Goal: Information Seeking & Learning: Learn about a topic

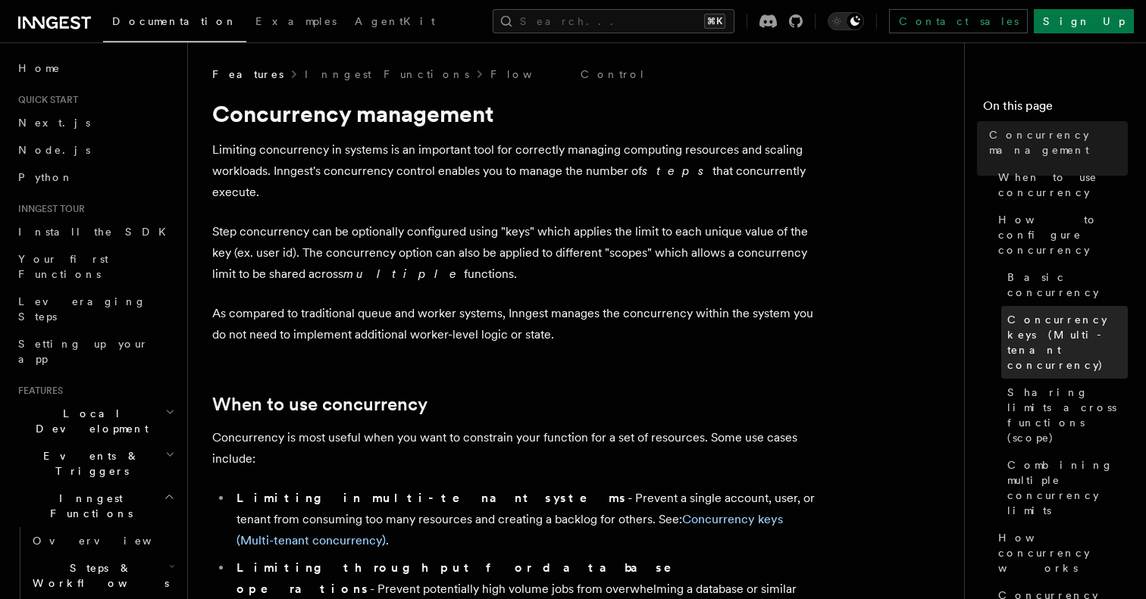
click at [1030, 312] on span "Concurrency keys (Multi-tenant concurrency)" at bounding box center [1067, 342] width 120 height 61
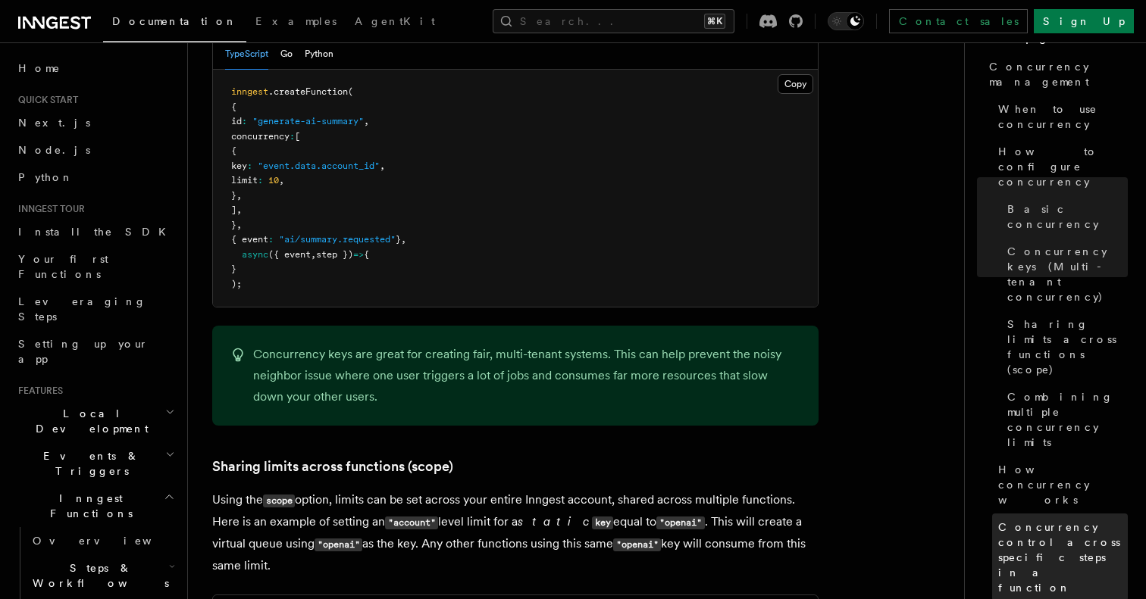
scroll to position [46, 0]
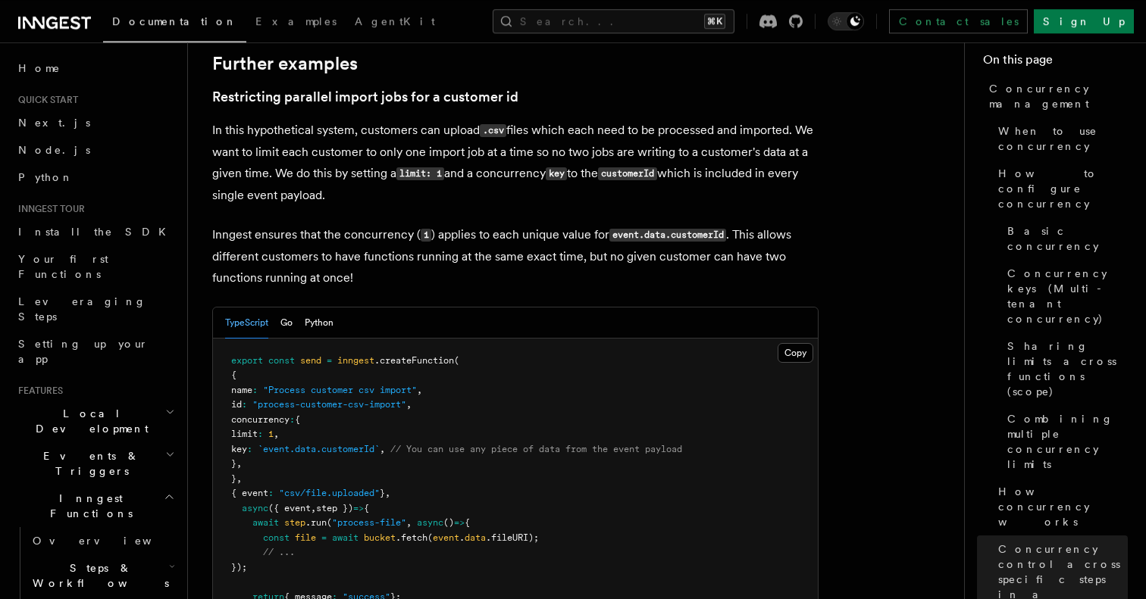
scroll to position [6113, 0]
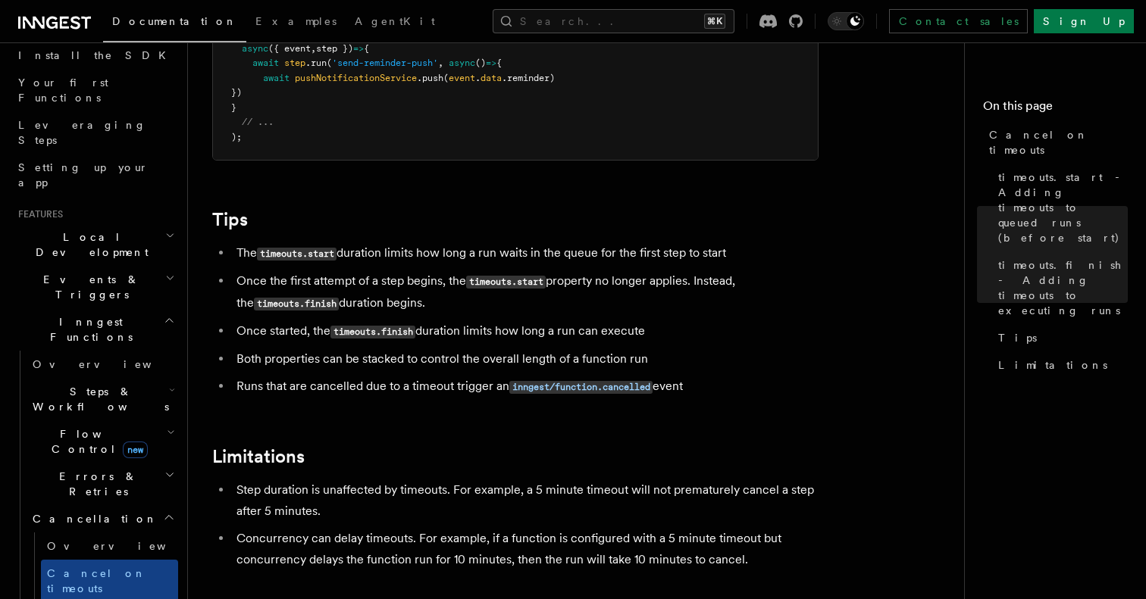
scroll to position [154, 0]
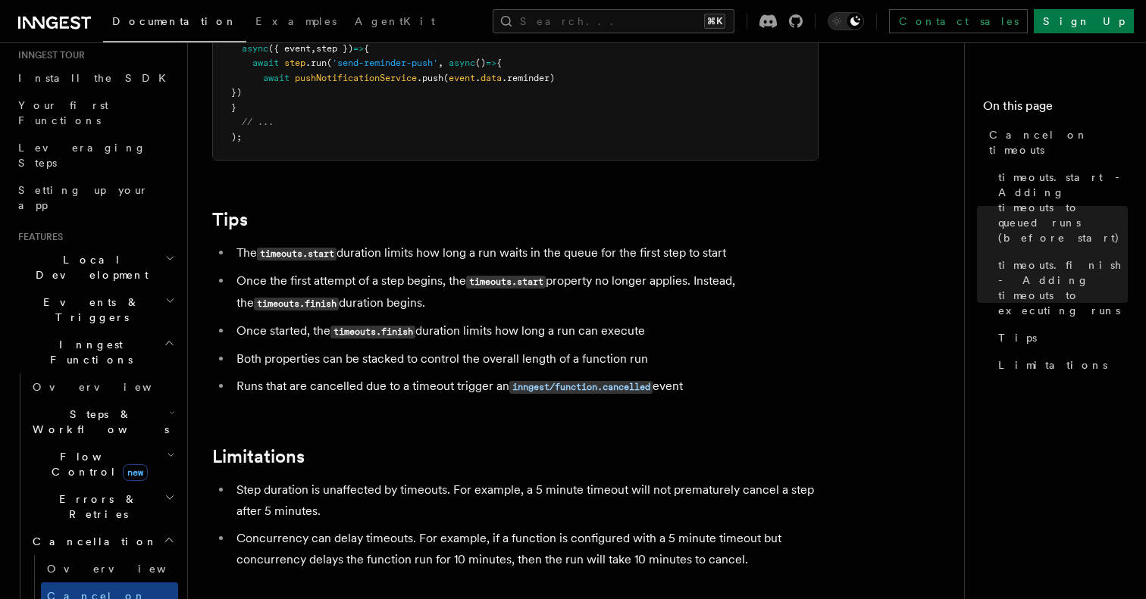
click at [64, 295] on span "Events & Triggers" at bounding box center [88, 310] width 153 height 30
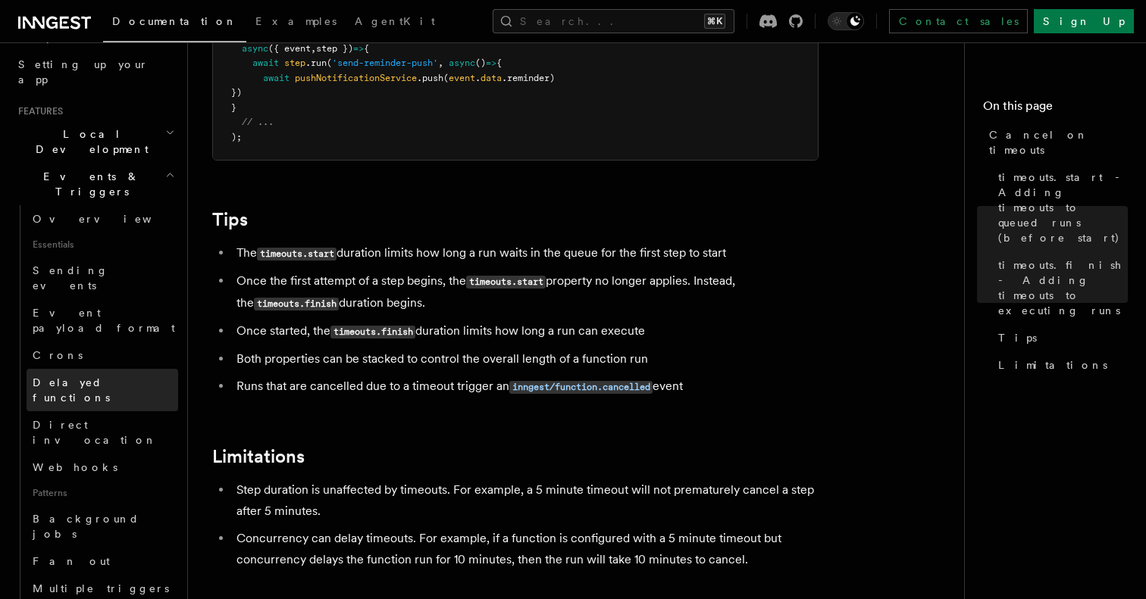
scroll to position [282, 0]
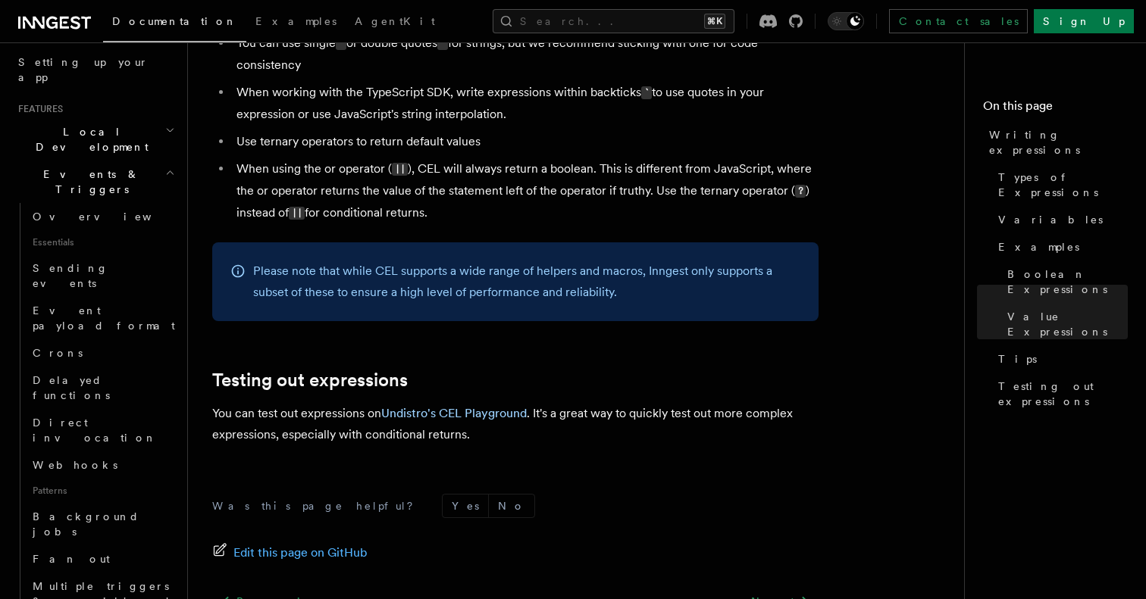
scroll to position [1646, 0]
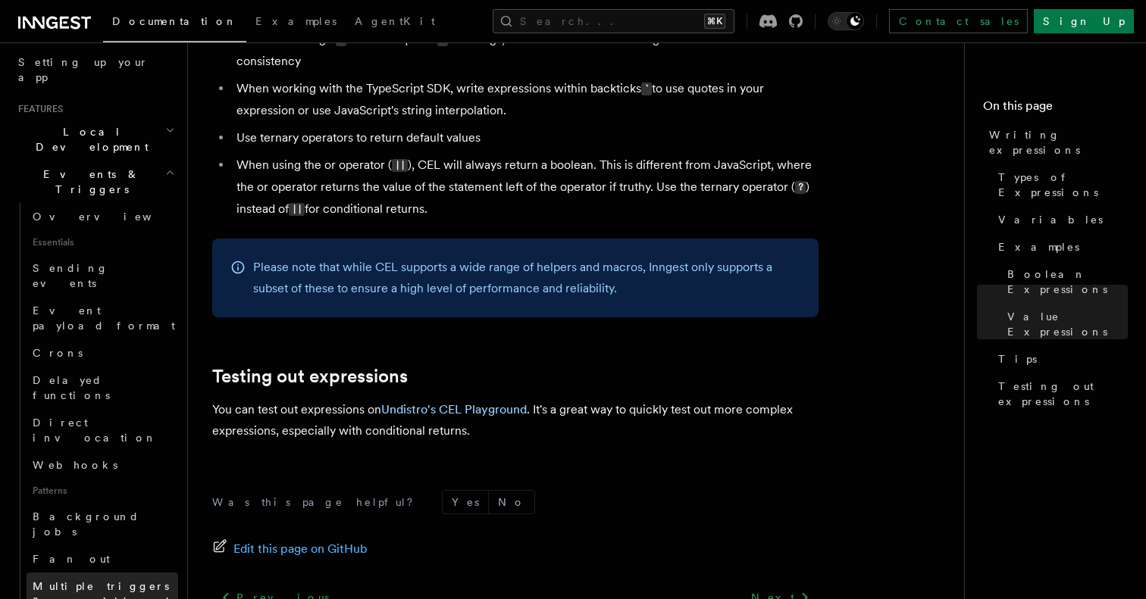
click at [109, 580] on span "Multiple triggers & wildcards" at bounding box center [104, 593] width 143 height 27
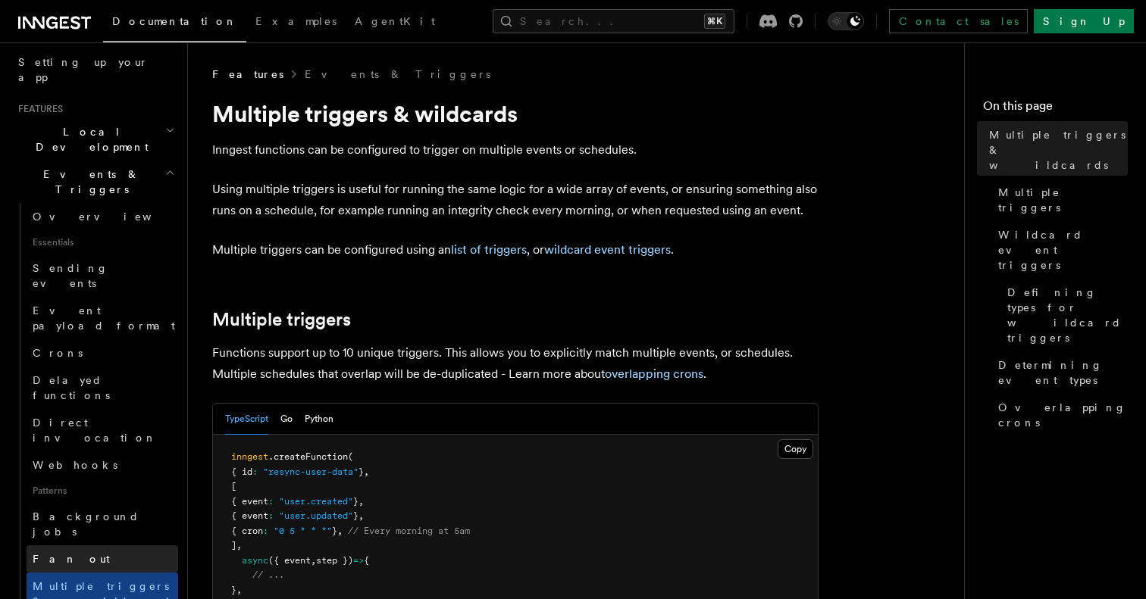
click at [99, 546] on link "Fan out" at bounding box center [103, 559] width 152 height 27
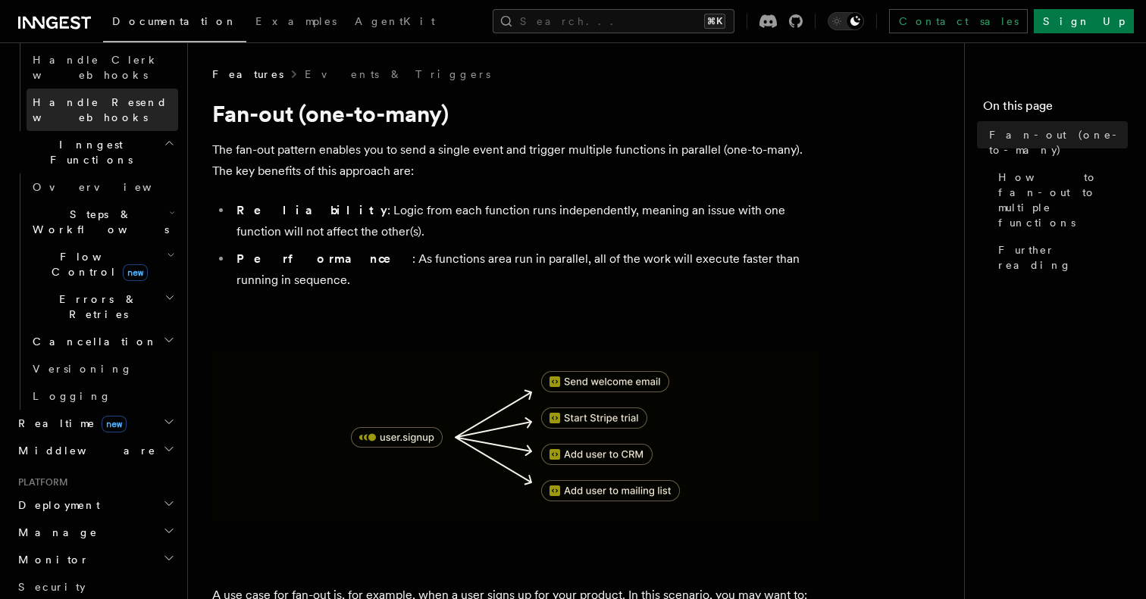
scroll to position [1174, 0]
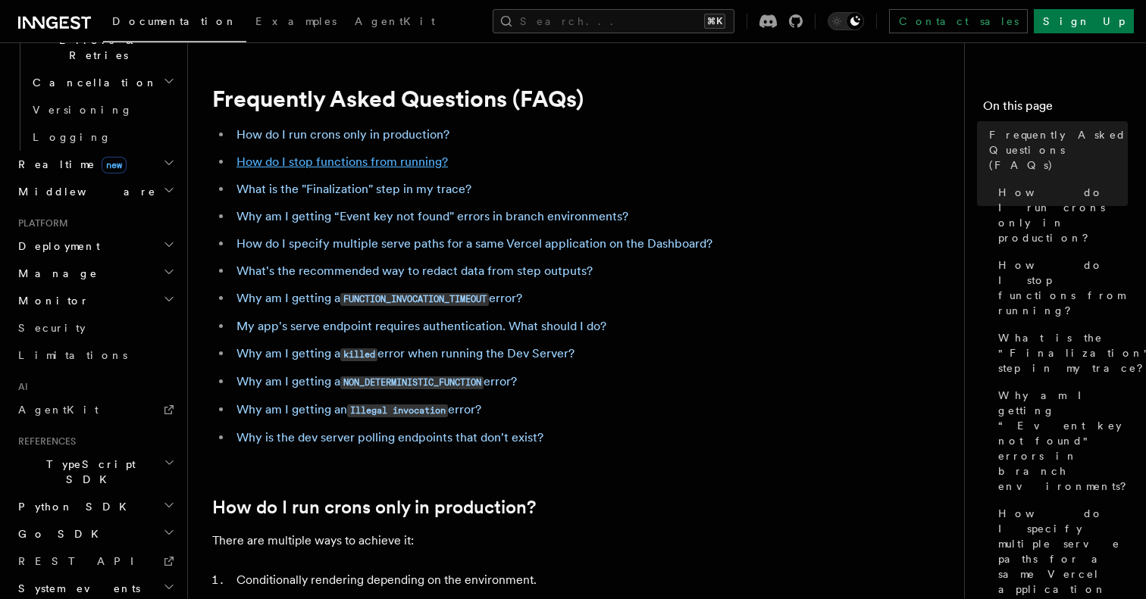
click at [335, 168] on link "How do I stop functions from running?" at bounding box center [341, 162] width 211 height 14
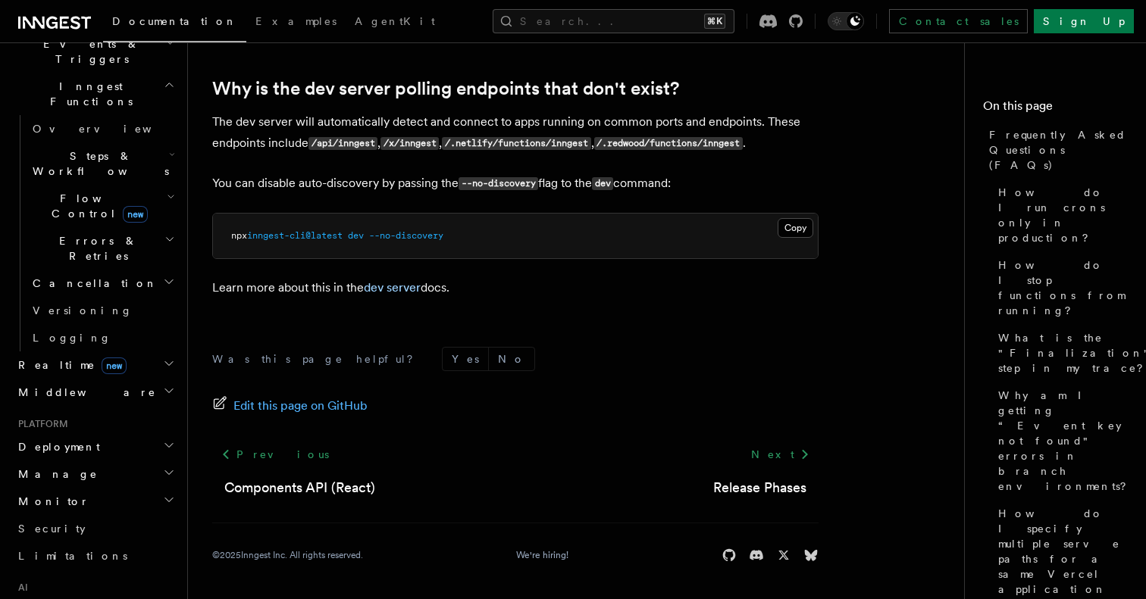
scroll to position [400, 0]
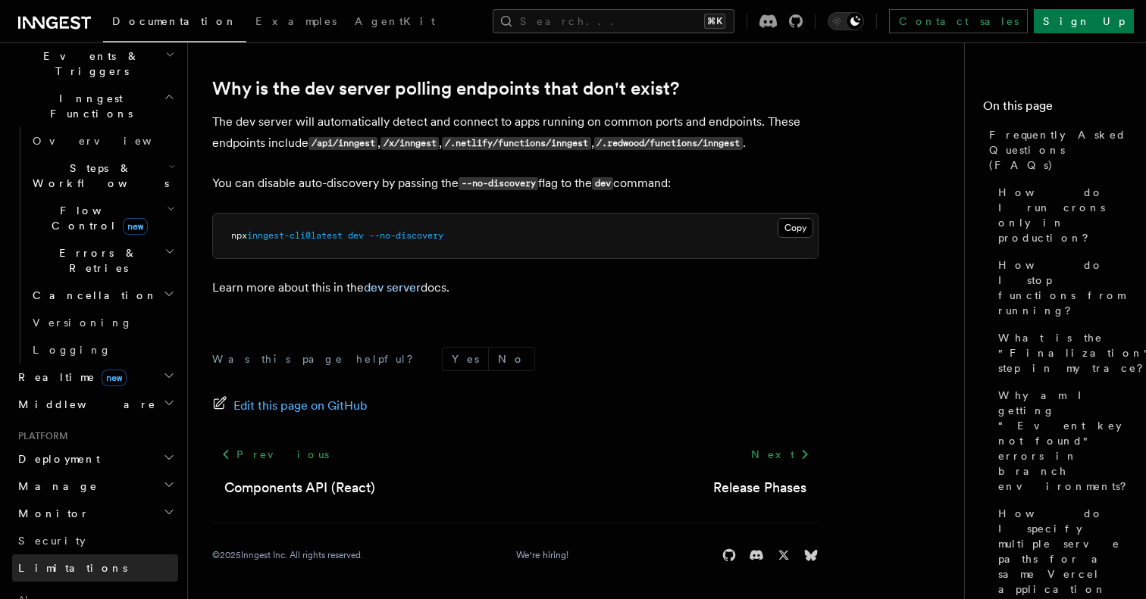
click at [67, 562] on span "Limitations" at bounding box center [72, 568] width 109 height 12
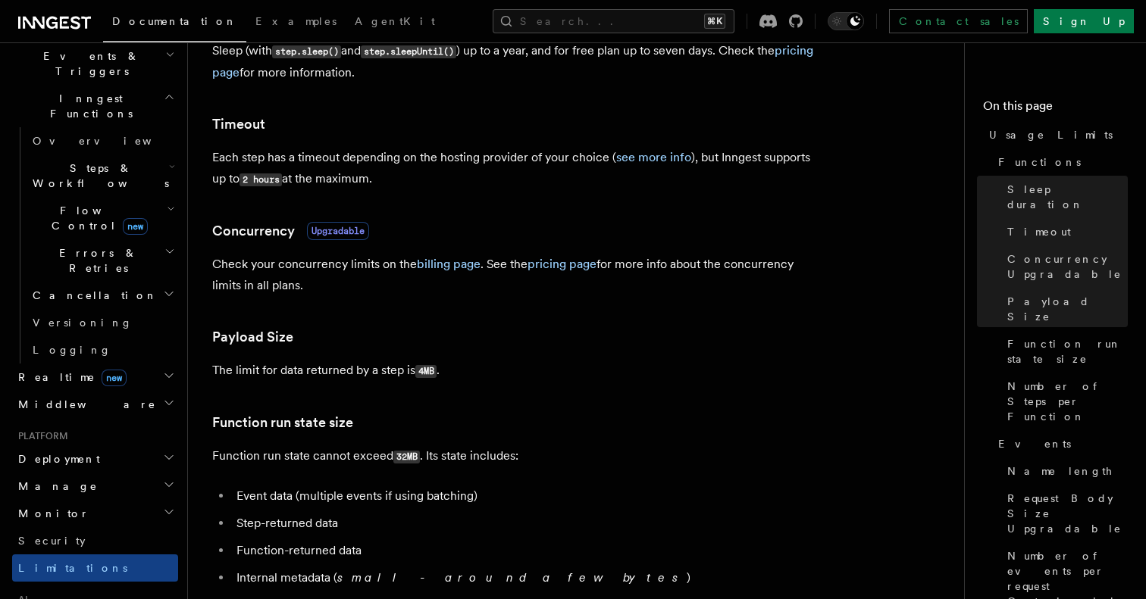
scroll to position [371, 0]
click at [442, 269] on link "billing page" at bounding box center [449, 262] width 64 height 14
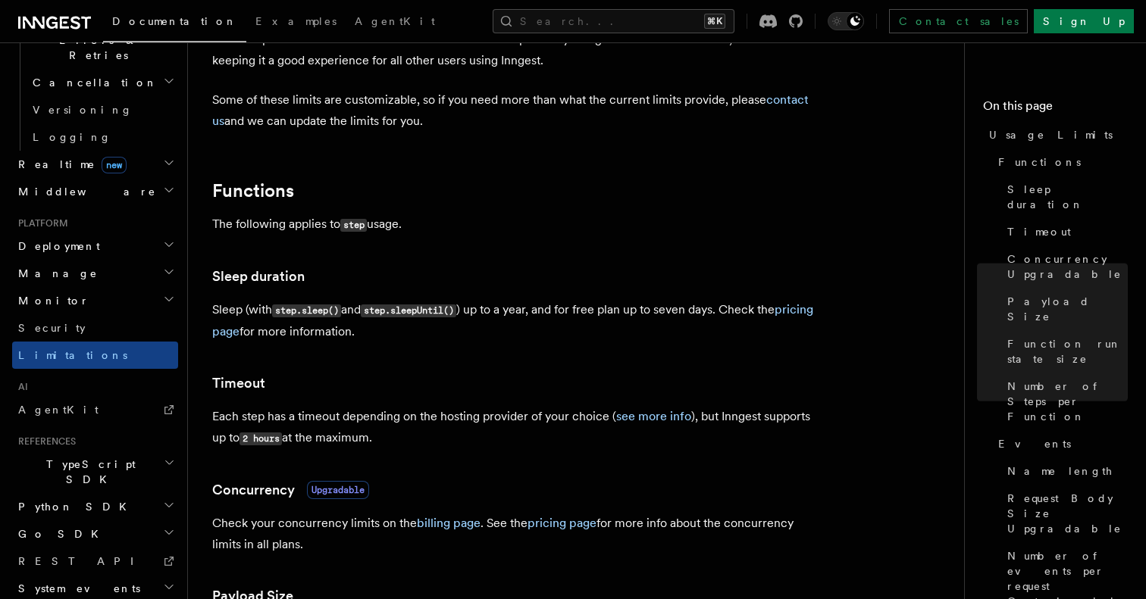
scroll to position [84, 0]
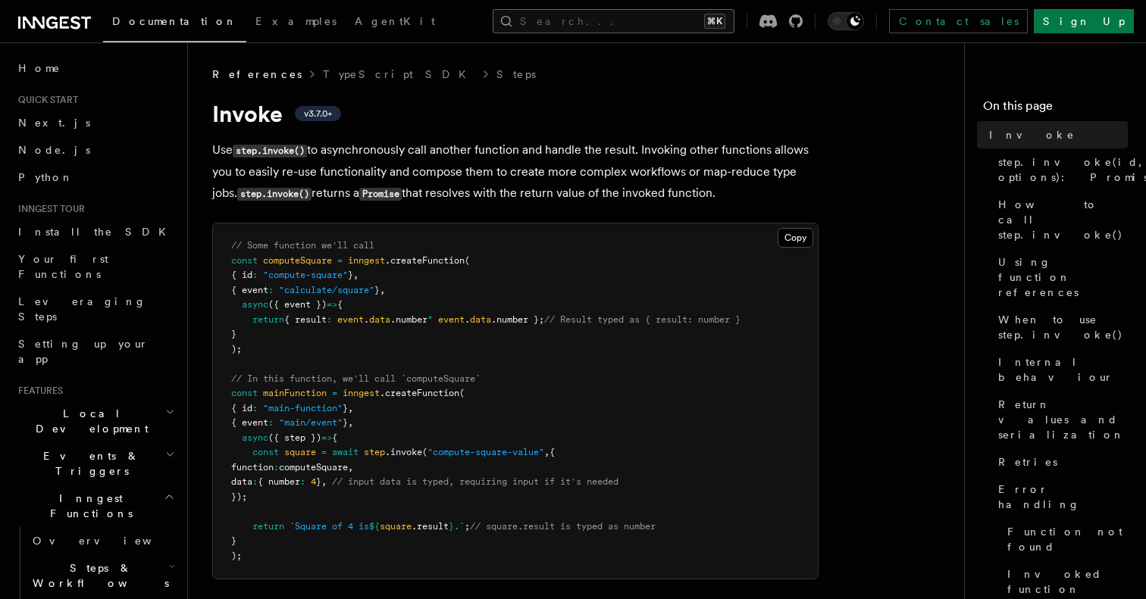
click at [592, 21] on button "Search... ⌘K" at bounding box center [614, 21] width 242 height 24
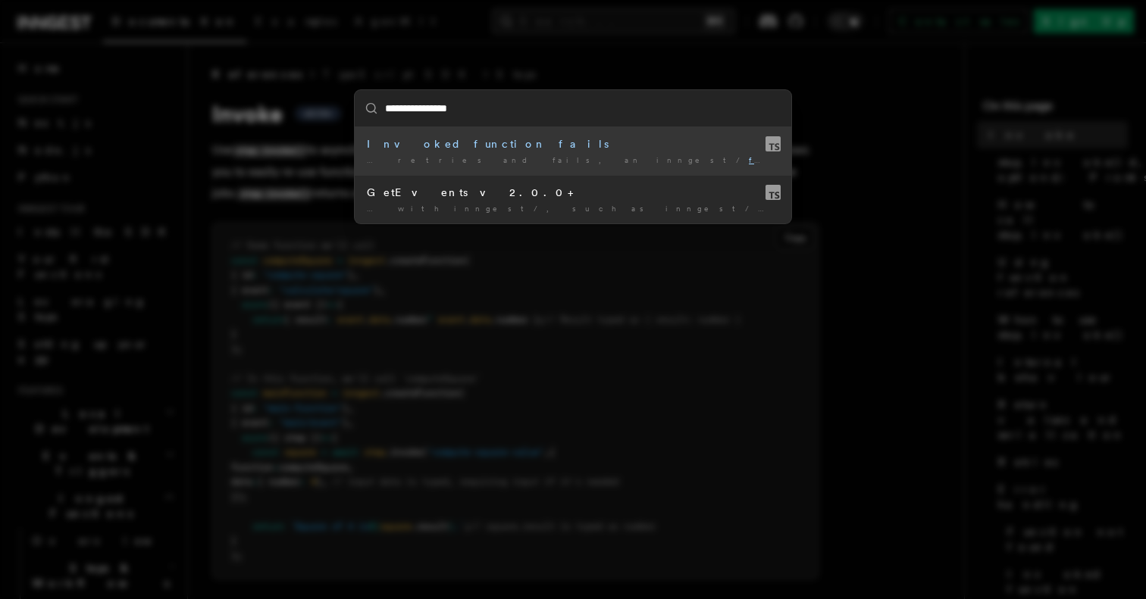
type input "**********"
click at [593, 156] on div "… retries and fails, an inngest/ function.finished event will be …" at bounding box center [573, 160] width 412 height 11
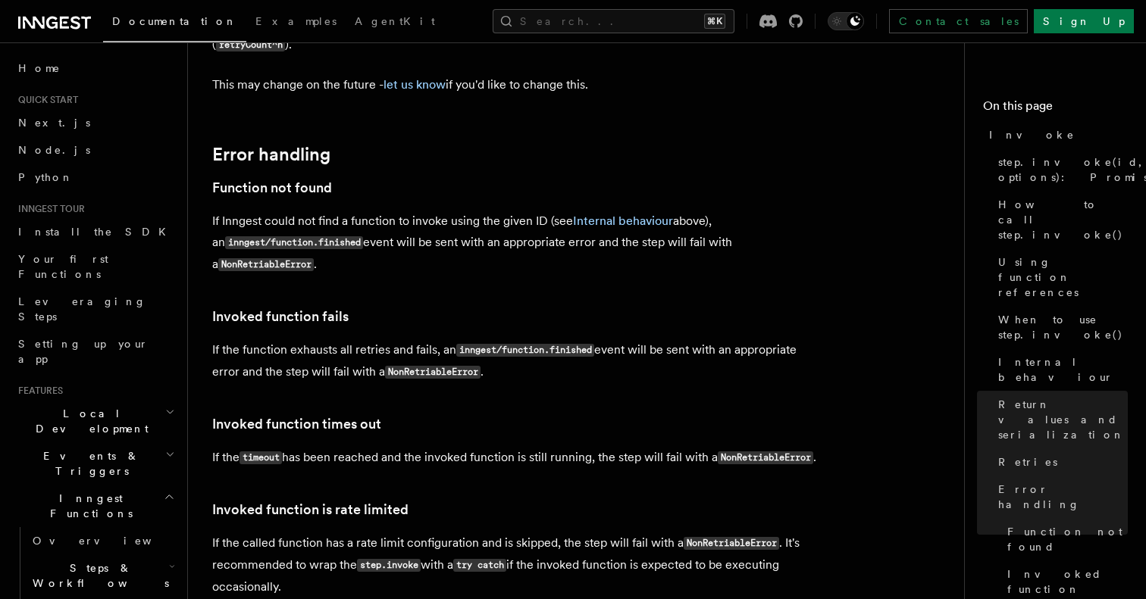
scroll to position [3266, 0]
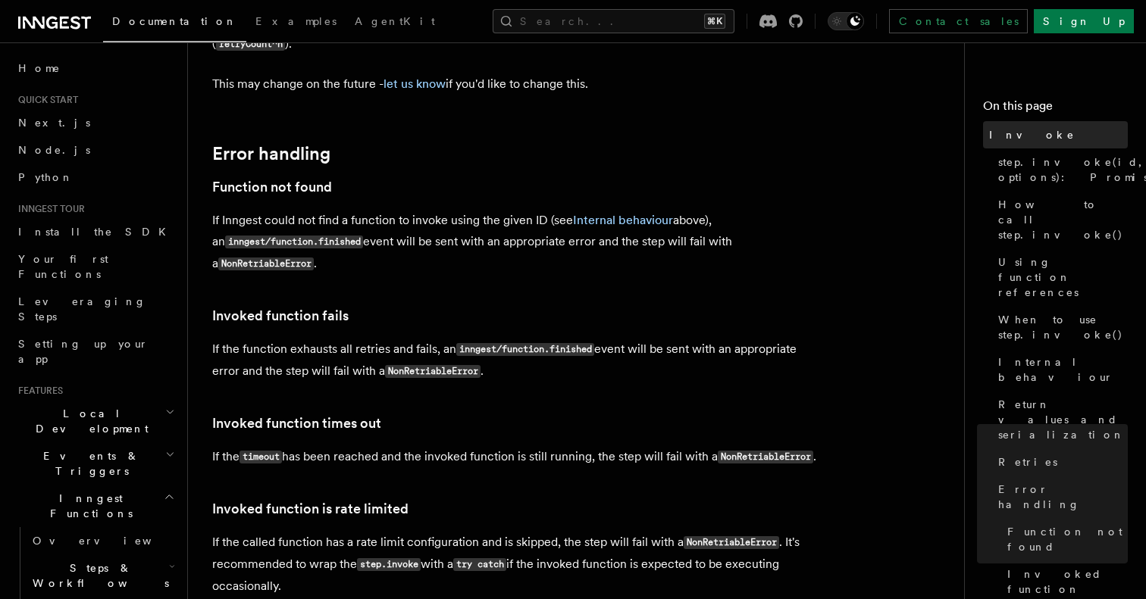
click at [1015, 136] on span "Invoke" at bounding box center [1032, 134] width 86 height 15
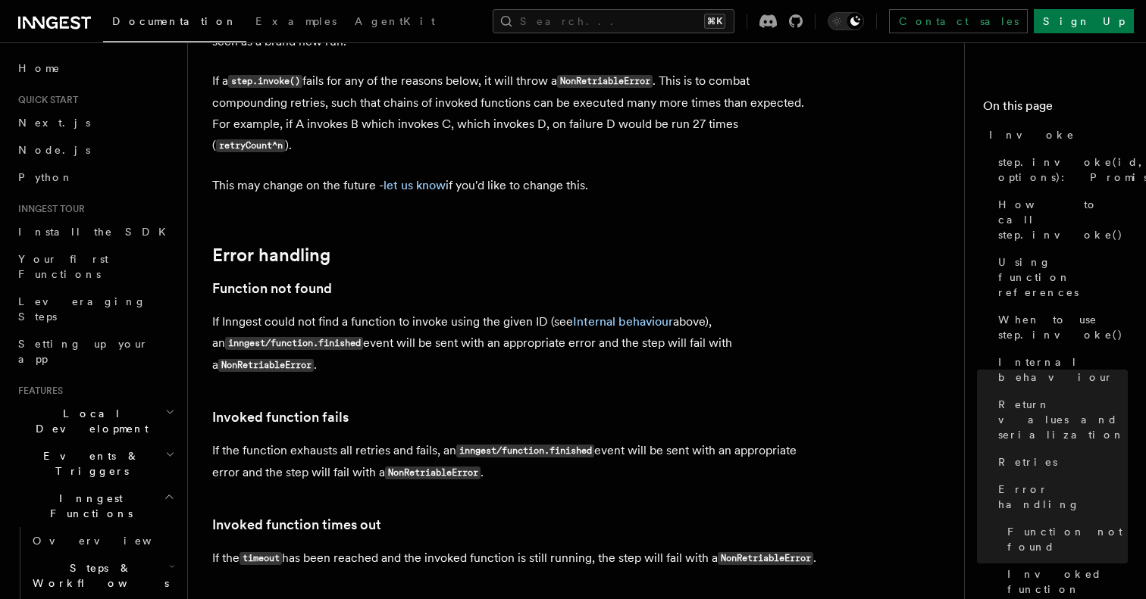
scroll to position [3165, 0]
